Goal: Task Accomplishment & Management: Complete application form

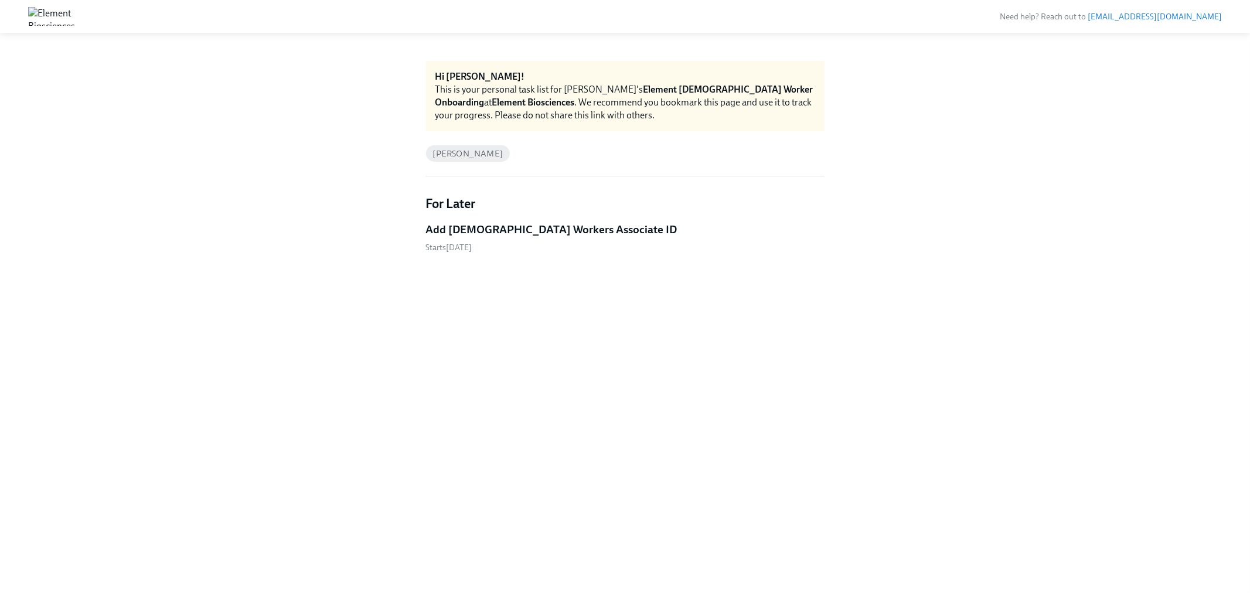
click at [526, 235] on h5 "Add [DEMOGRAPHIC_DATA] Workers Associate ID" at bounding box center [551, 229] width 251 height 15
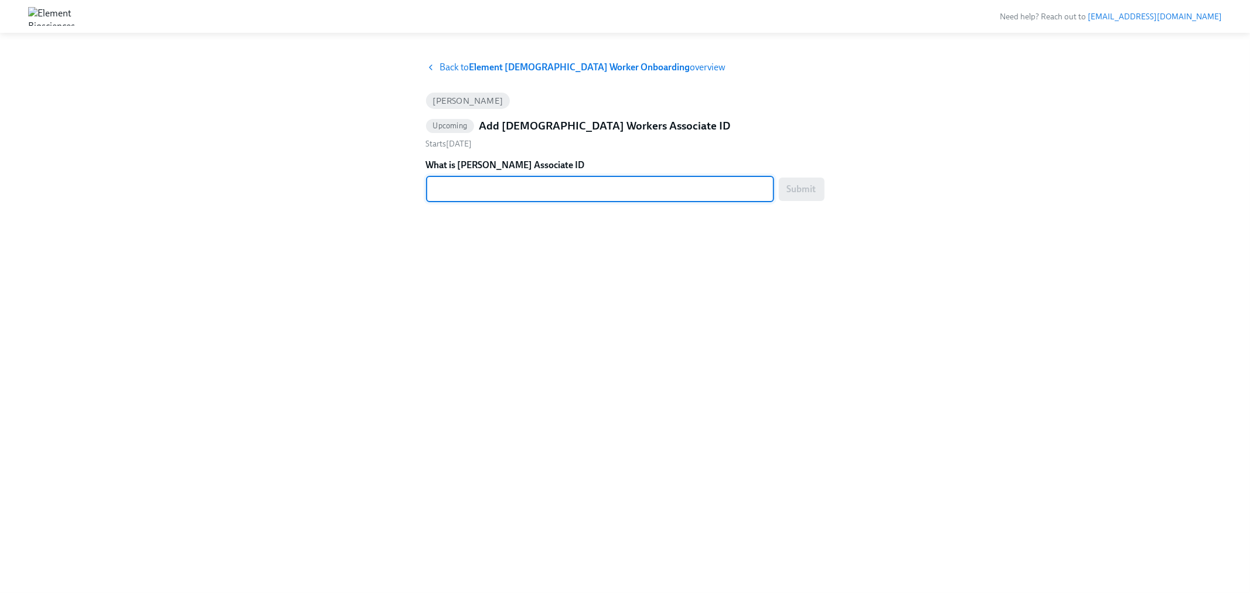
click at [534, 193] on textarea "What is [PERSON_NAME] Associate ID" at bounding box center [600, 189] width 334 height 14
paste textarea "AFATHW1VX"
type textarea "AFATHW1VX"
click at [810, 189] on span "Submit" at bounding box center [801, 189] width 29 height 12
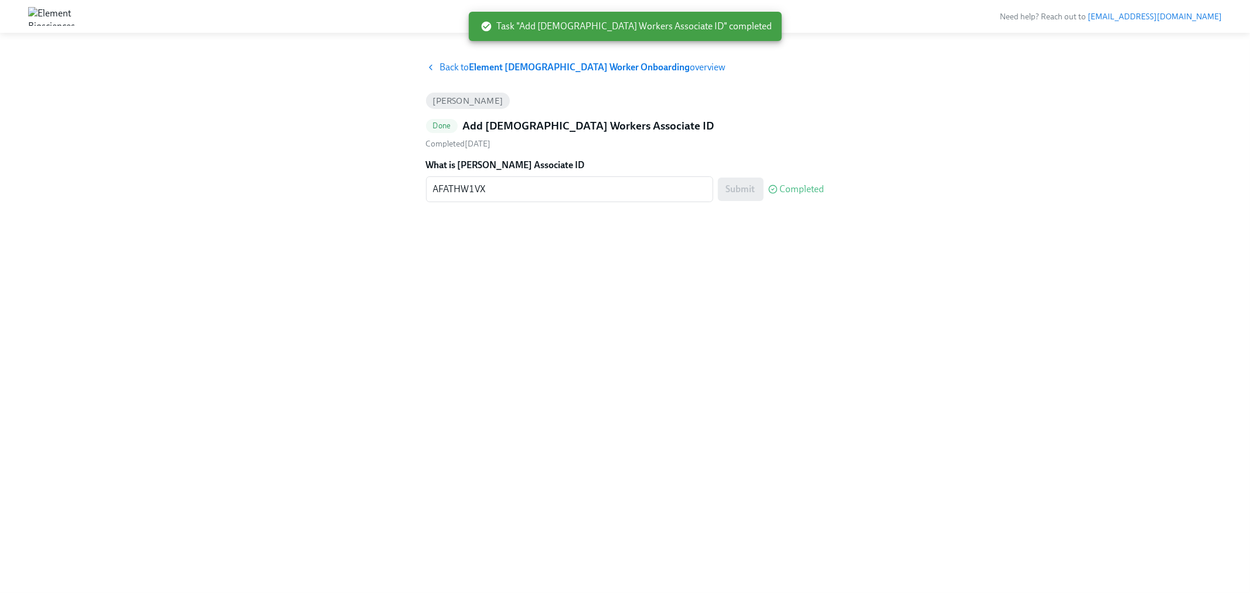
click at [589, 71] on strong "Element [DEMOGRAPHIC_DATA] Worker Onboarding" at bounding box center [579, 67] width 221 height 11
